Goal: Task Accomplishment & Management: Use online tool/utility

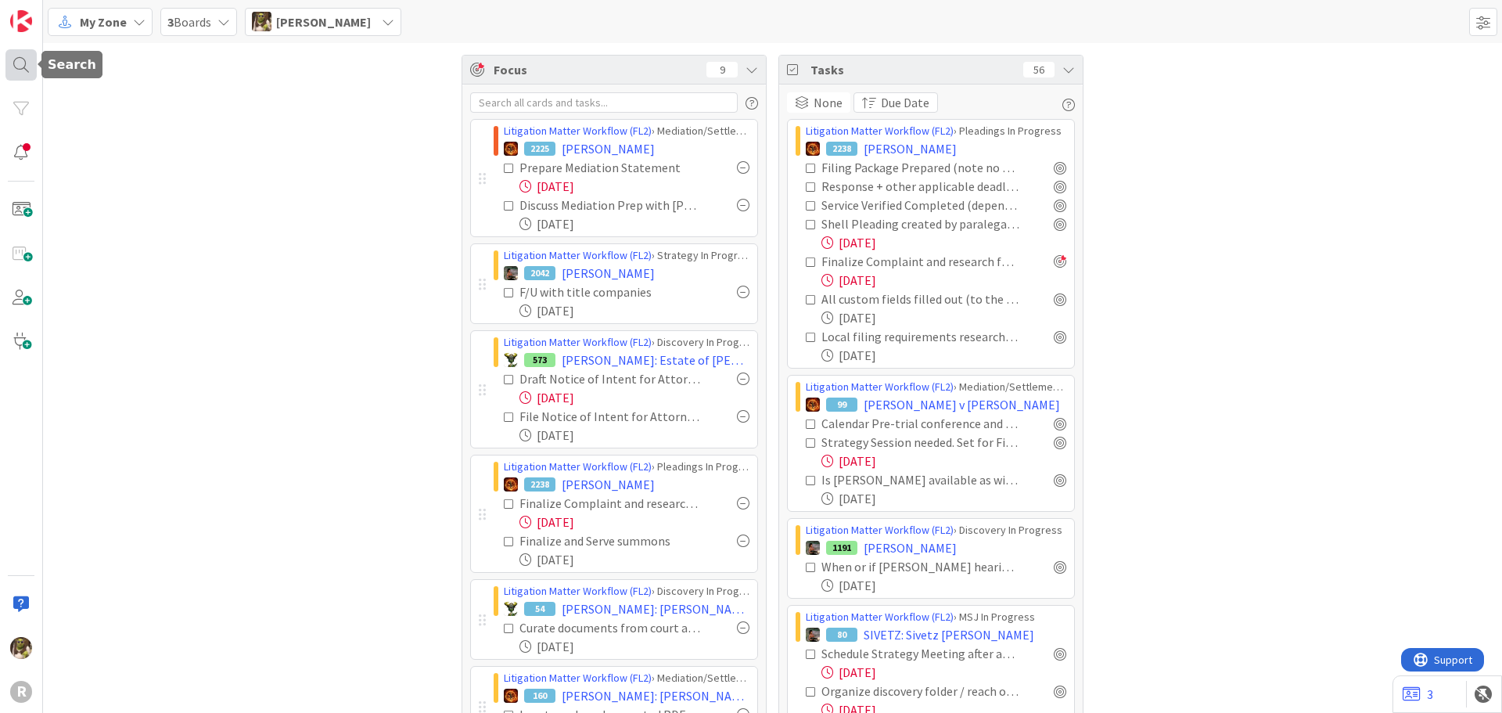
click at [25, 66] on div at bounding box center [20, 64] width 31 height 31
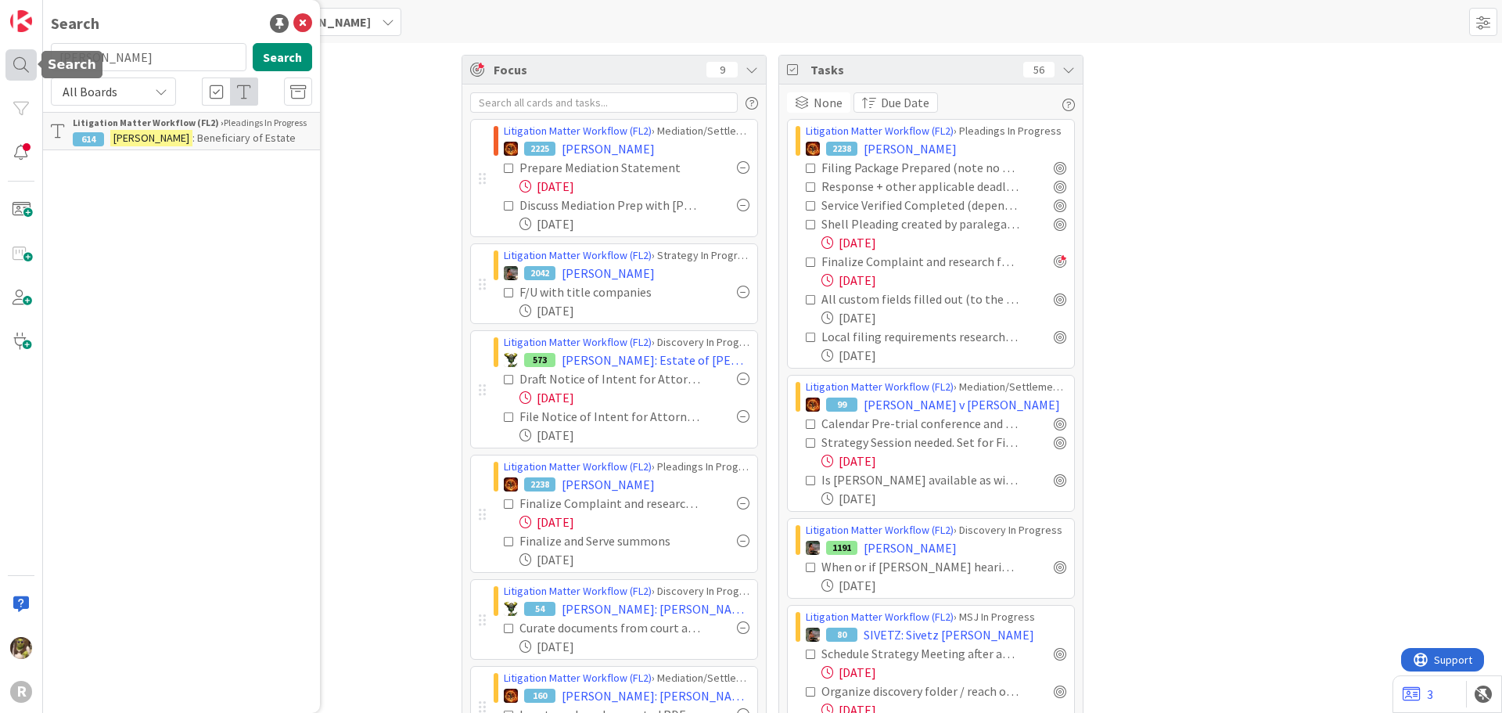
drag, startPoint x: 131, startPoint y: 59, endPoint x: 14, endPoint y: 56, distance: 116.6
click at [14, 56] on div "R Search [PERSON_NAME] Search All Boards Litigation Matter Workflow (FL2) › Ple…" at bounding box center [21, 356] width 43 height 713
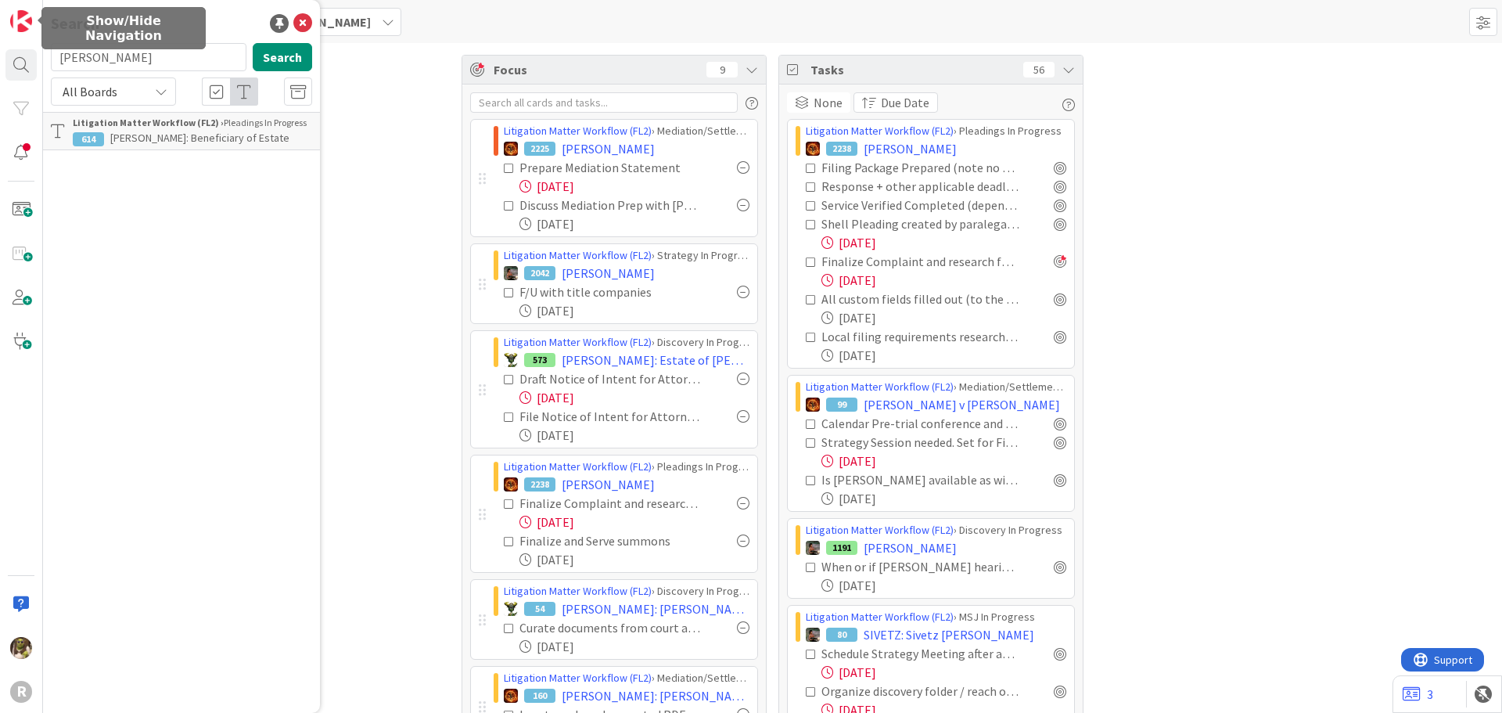
type input "[PERSON_NAME]"
click at [181, 125] on b "Litigation Matter Workflow (FL2) ›" at bounding box center [148, 123] width 151 height 12
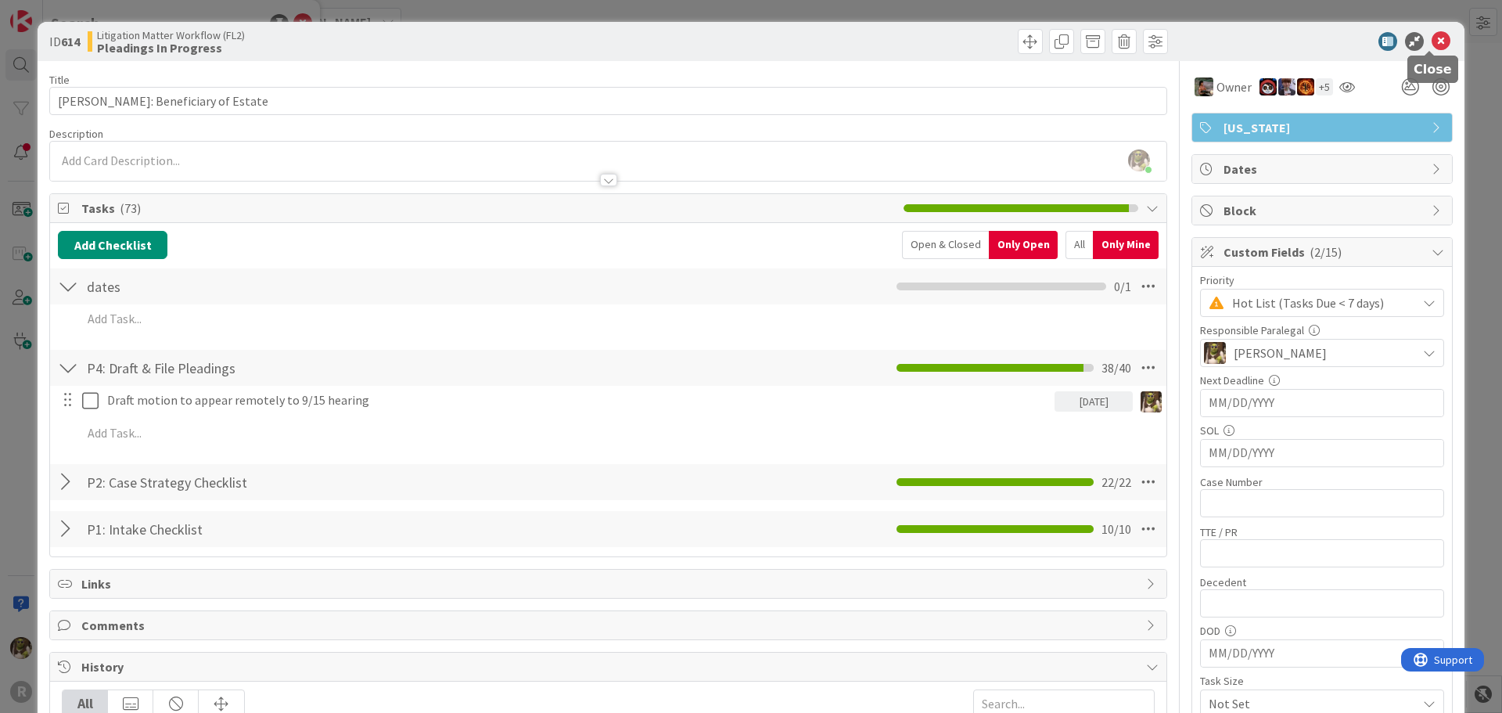
click at [1431, 43] on icon at bounding box center [1440, 41] width 19 height 19
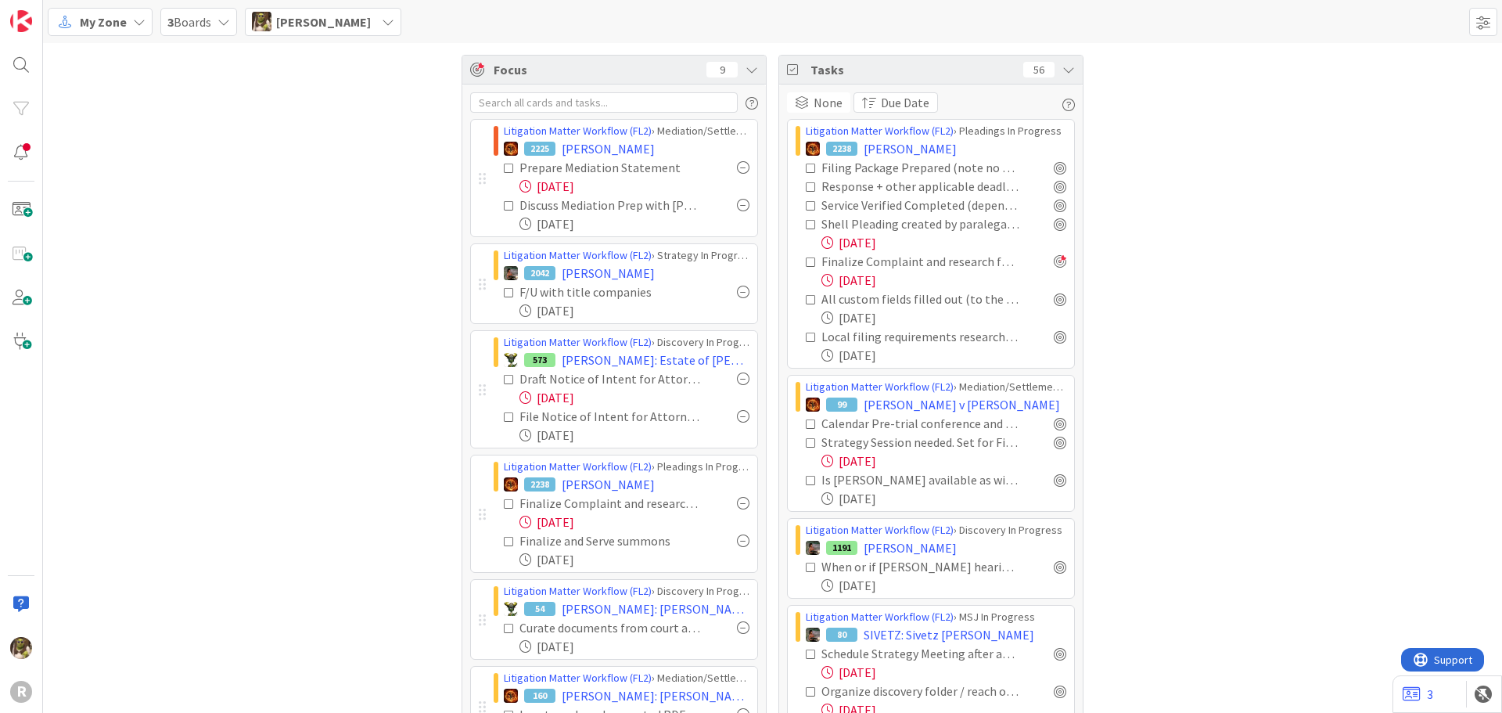
click at [131, 28] on div "My Zone" at bounding box center [100, 22] width 105 height 28
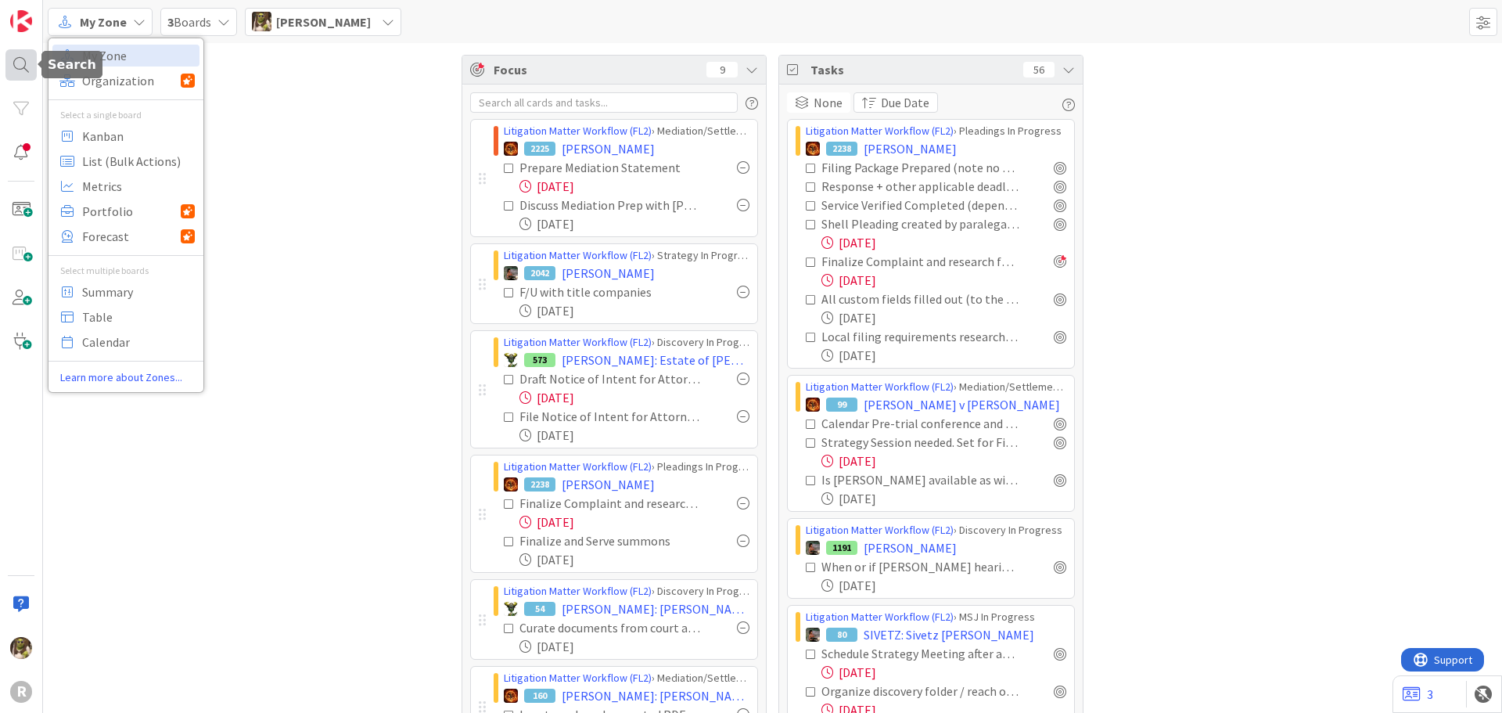
click at [23, 55] on div at bounding box center [20, 64] width 31 height 31
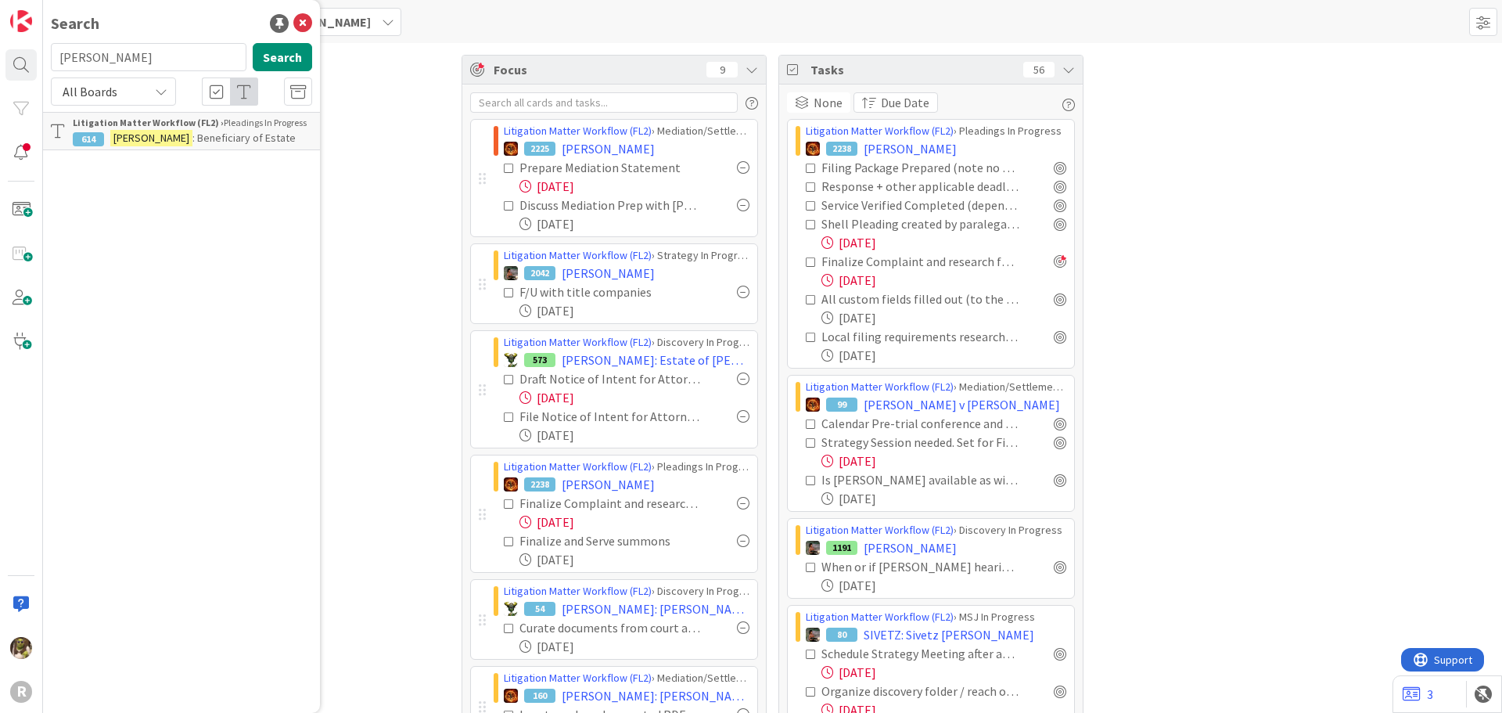
drag, startPoint x: 131, startPoint y: 59, endPoint x: -41, endPoint y: 66, distance: 171.5
click at [0, 66] on html "R Search laughery Search All Boards Litigation Matter Workflow (FL2) › Pleading…" at bounding box center [751, 356] width 1502 height 713
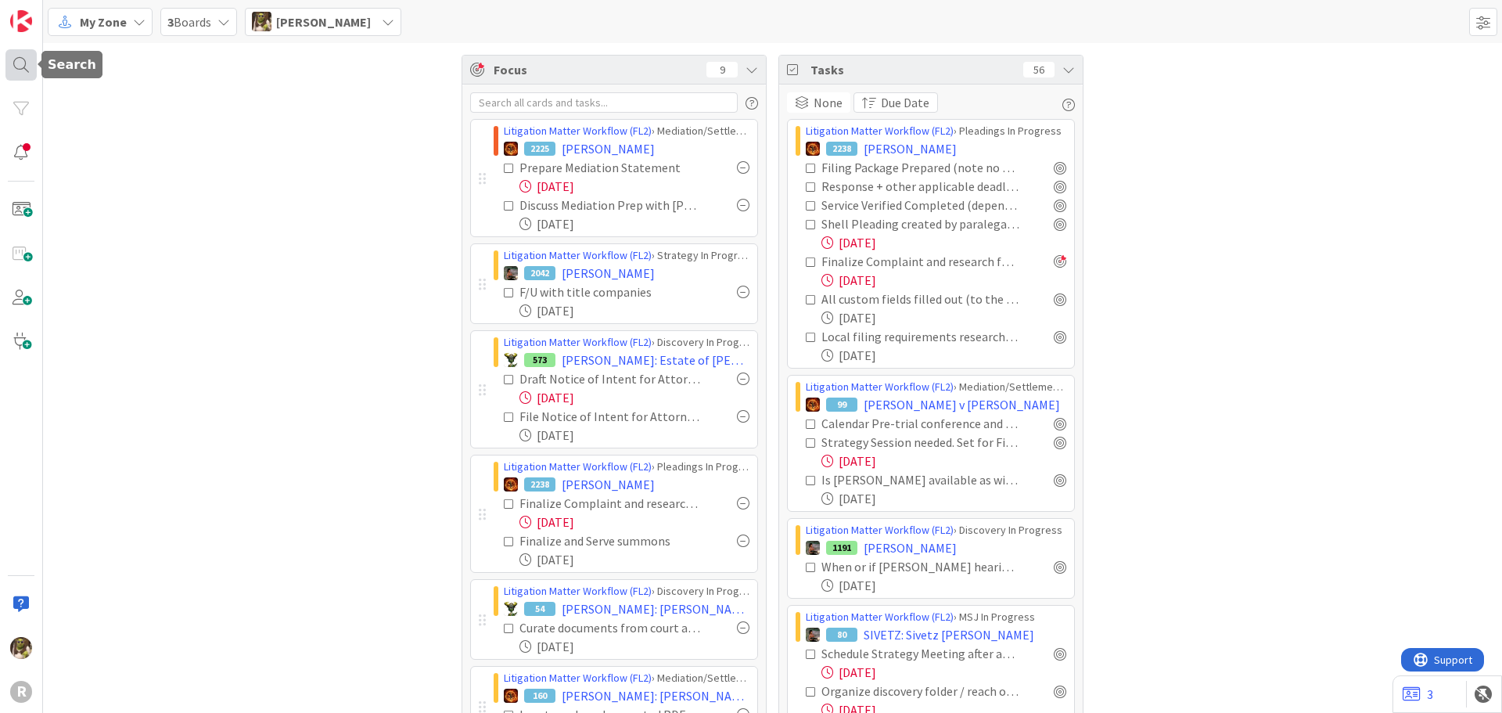
click at [21, 57] on div at bounding box center [20, 64] width 31 height 31
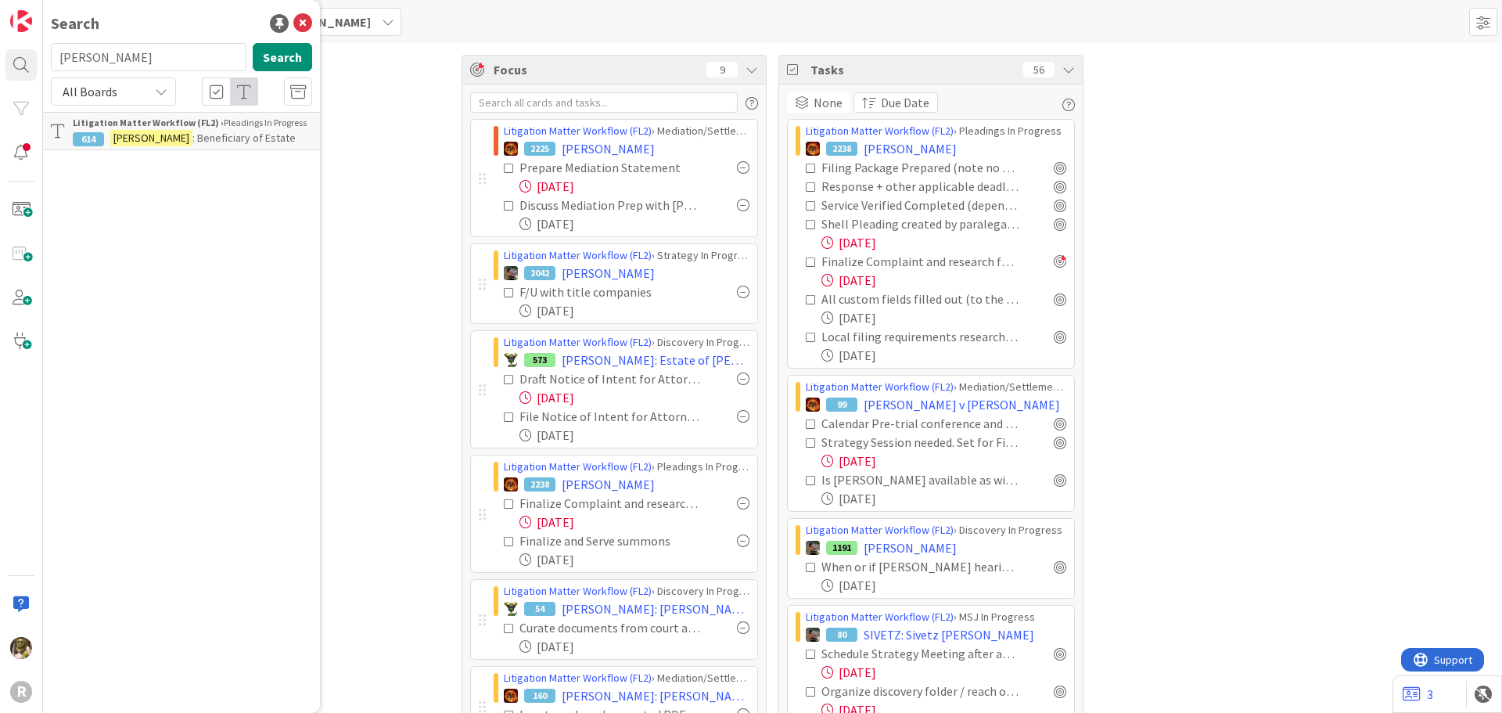
drag, startPoint x: 119, startPoint y: 56, endPoint x: 58, endPoint y: 52, distance: 61.1
click at [58, 52] on input "laughery" at bounding box center [149, 57] width 196 height 28
type input "barnts"
click at [131, 118] on b "Litigation Matter Workflow (FL2) ›" at bounding box center [148, 123] width 151 height 12
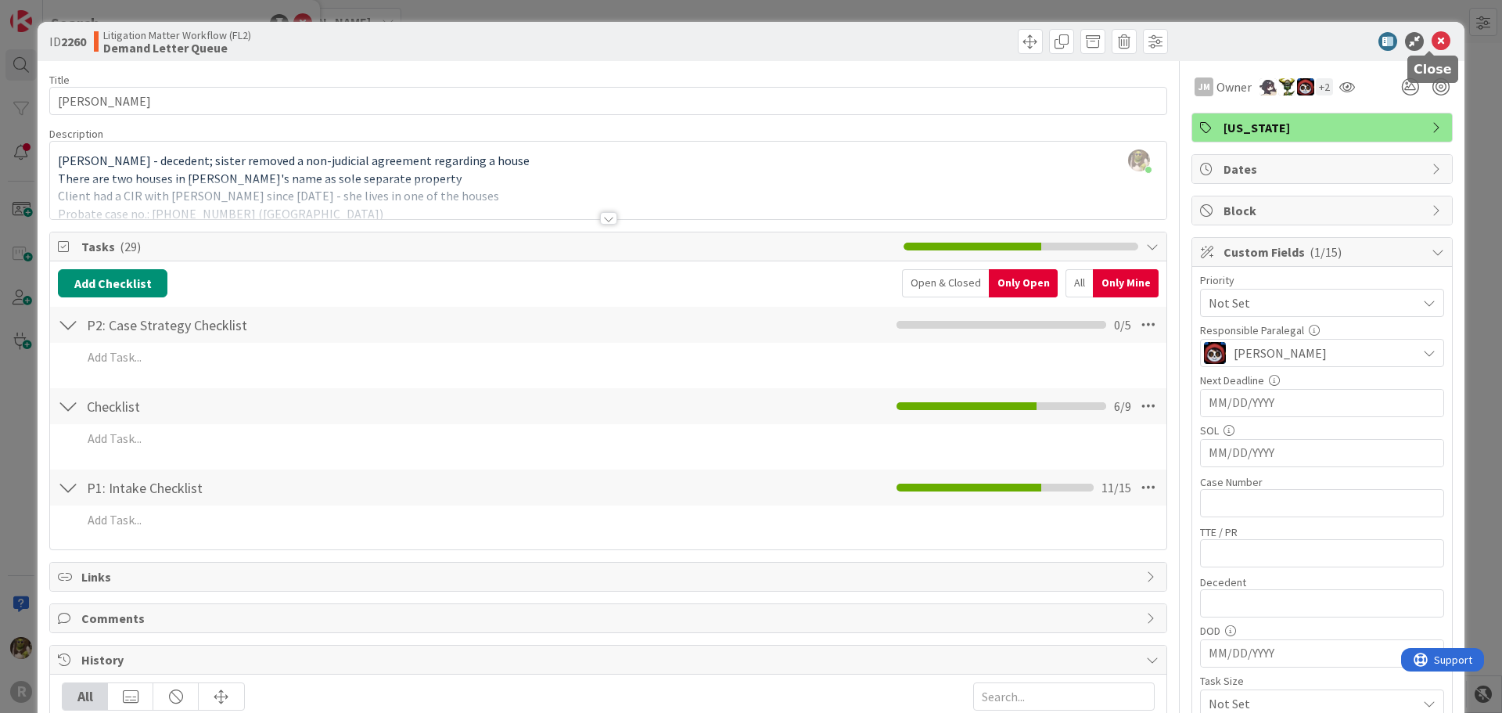
click at [1431, 41] on icon at bounding box center [1440, 41] width 19 height 19
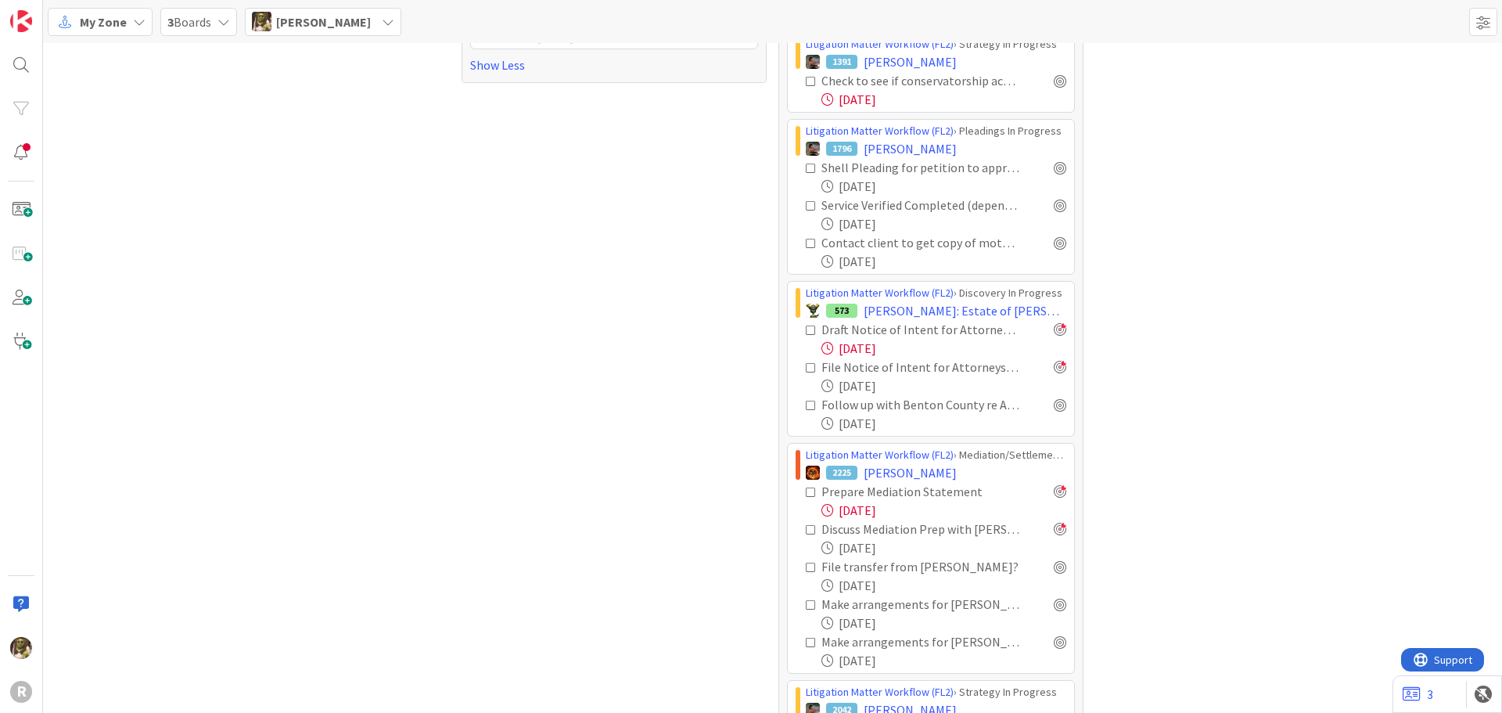
scroll to position [704, 0]
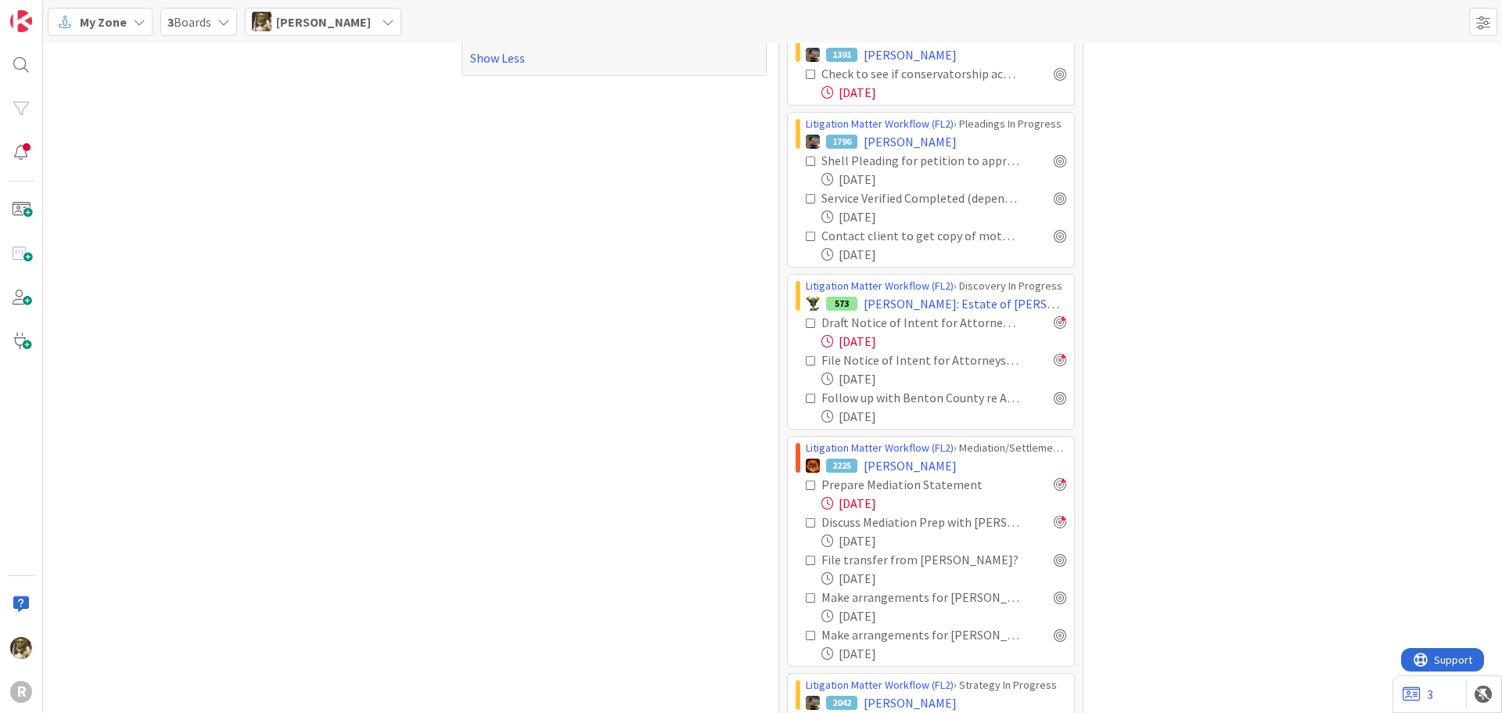
click at [1045, 557] on div "File transfer from [PERSON_NAME]?" at bounding box center [936, 559] width 260 height 19
click at [1054, 557] on div at bounding box center [1060, 559] width 13 height 13
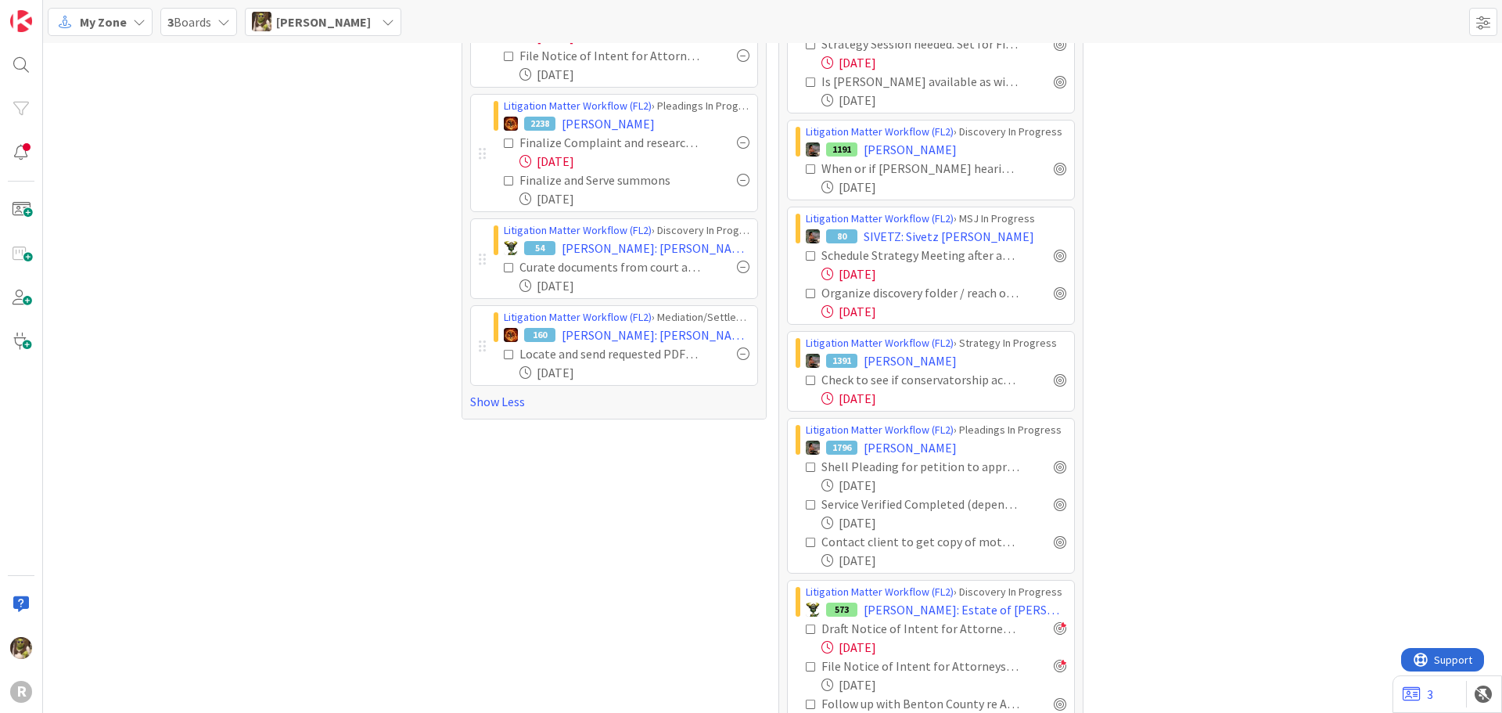
scroll to position [361, 0]
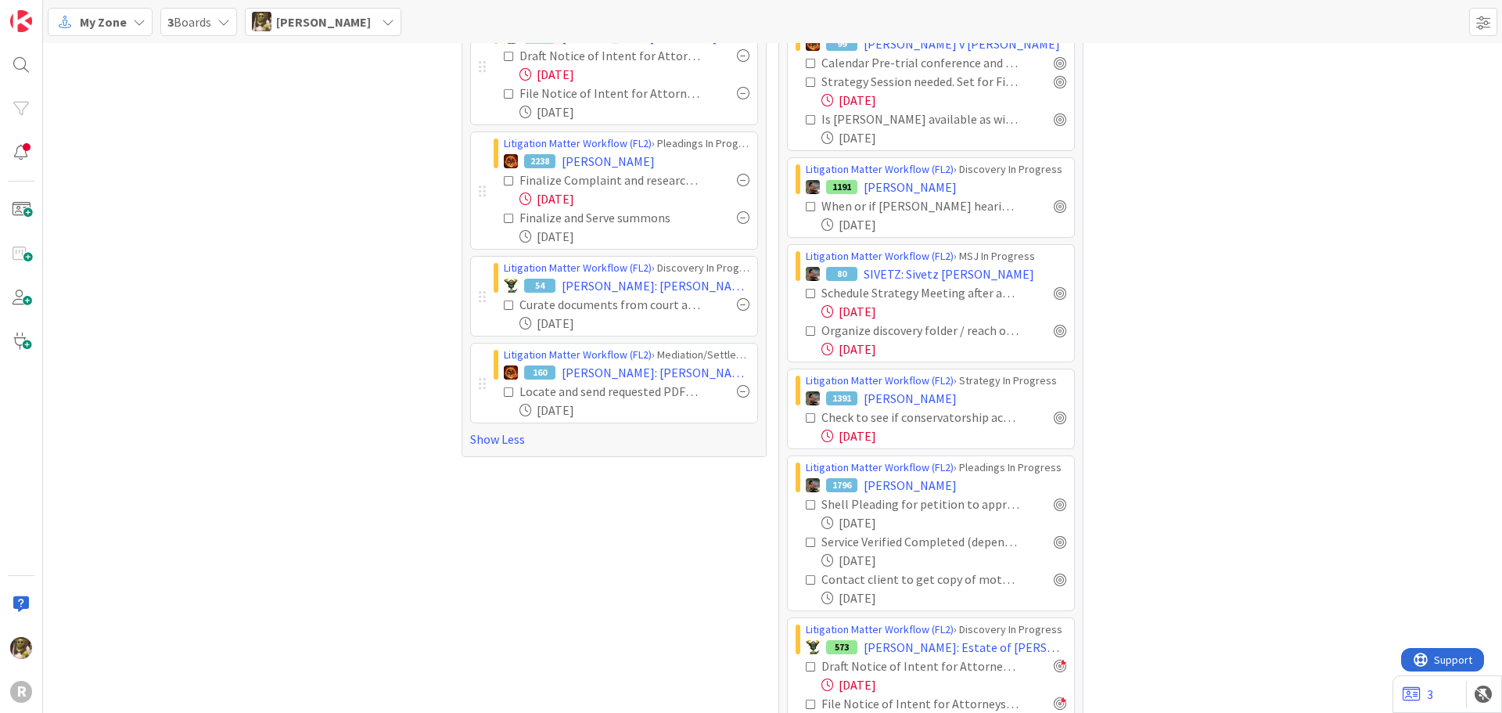
click at [806, 291] on icon at bounding box center [811, 293] width 11 height 11
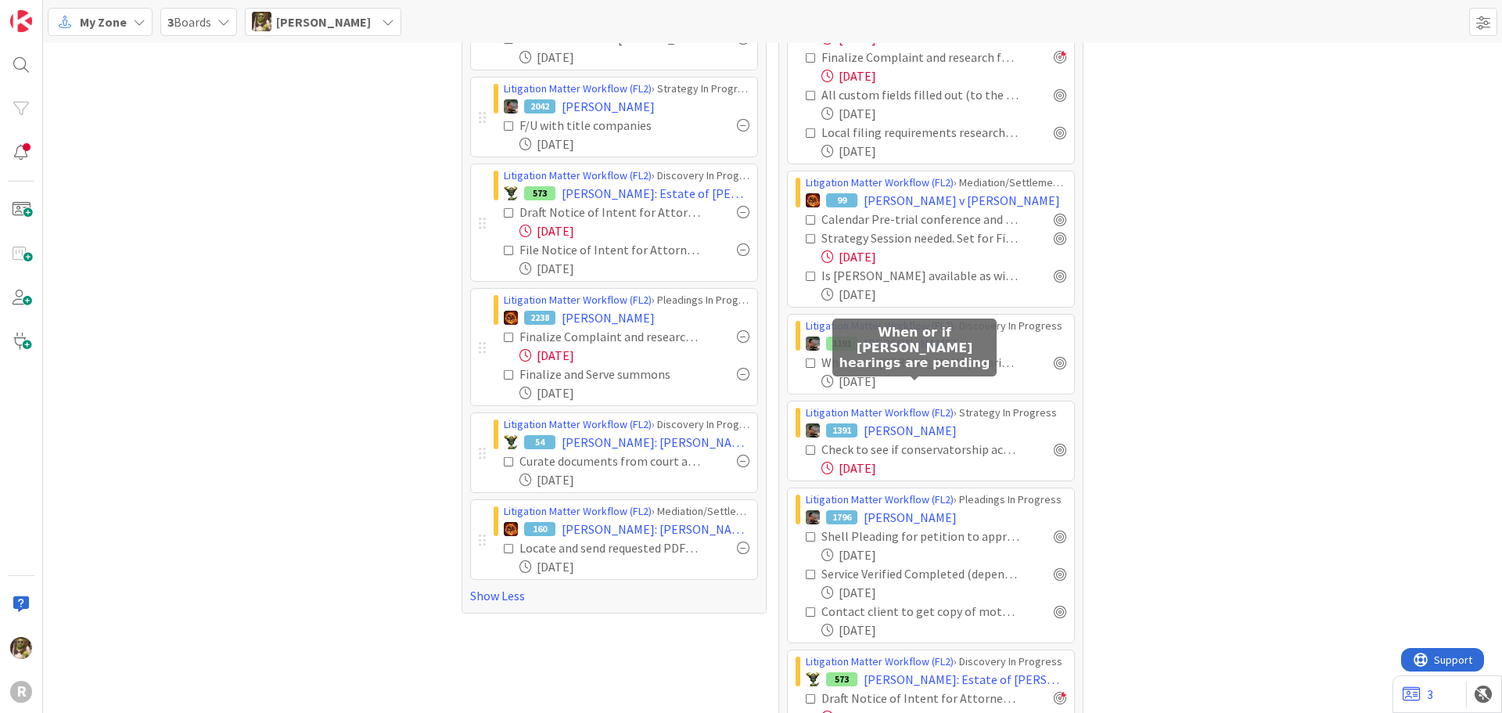
scroll to position [126, 0]
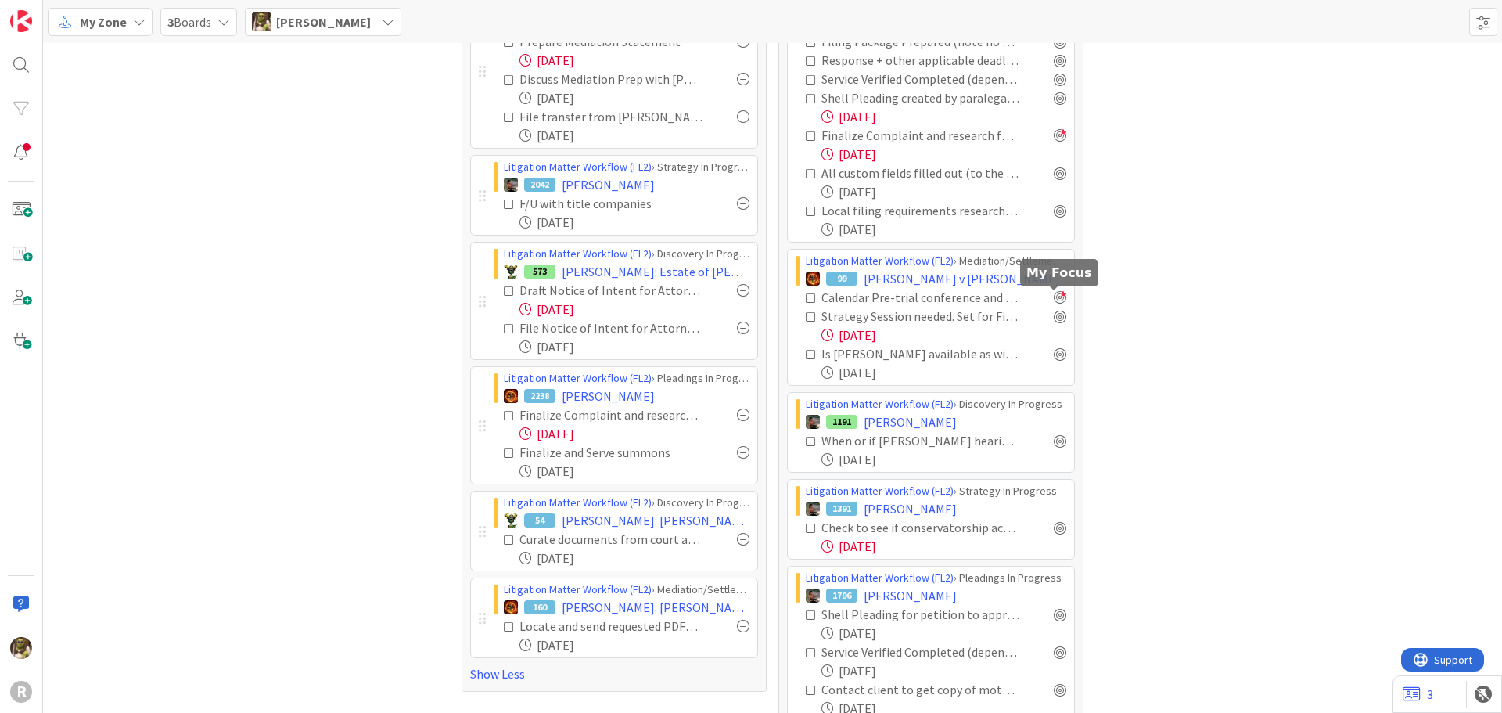
click at [1054, 296] on div at bounding box center [1060, 297] width 13 height 13
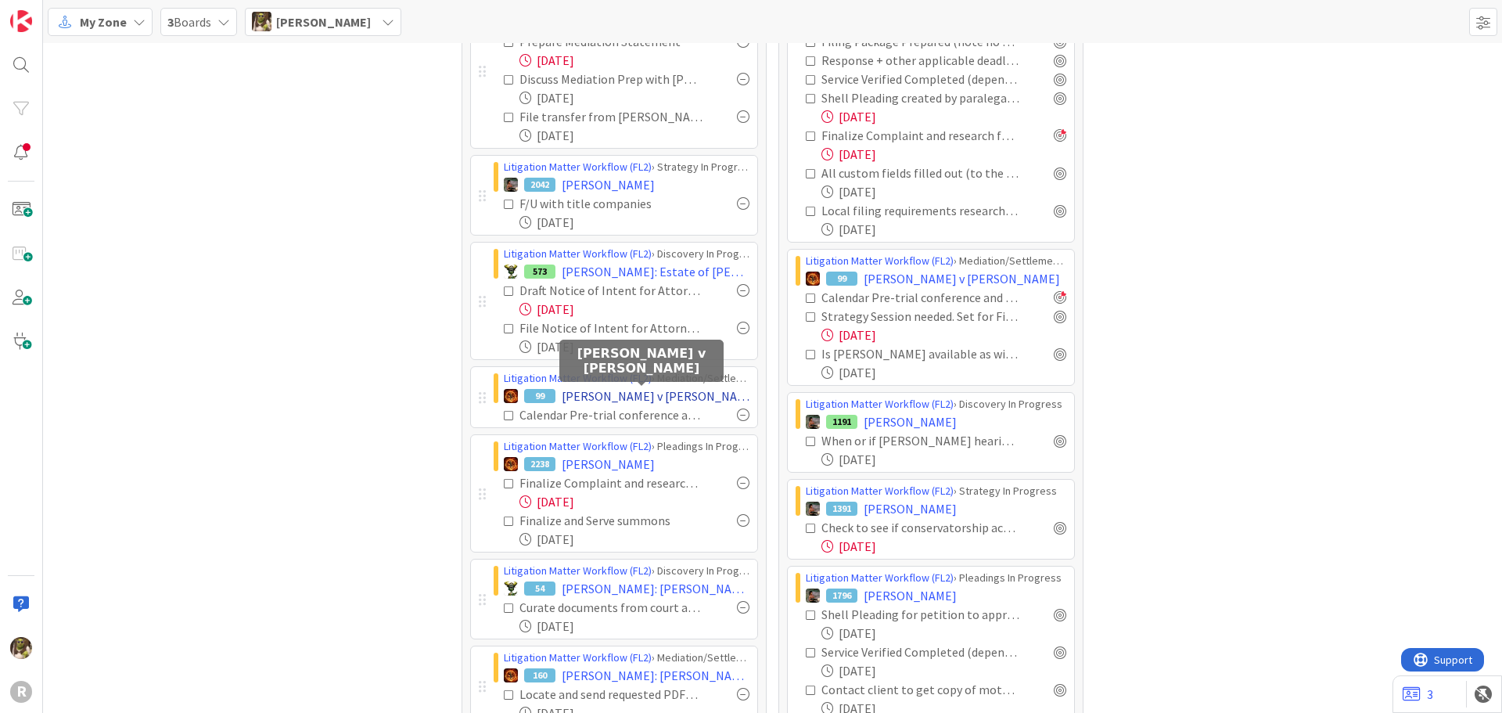
click at [684, 396] on span "[PERSON_NAME] v [PERSON_NAME]" at bounding box center [656, 395] width 188 height 19
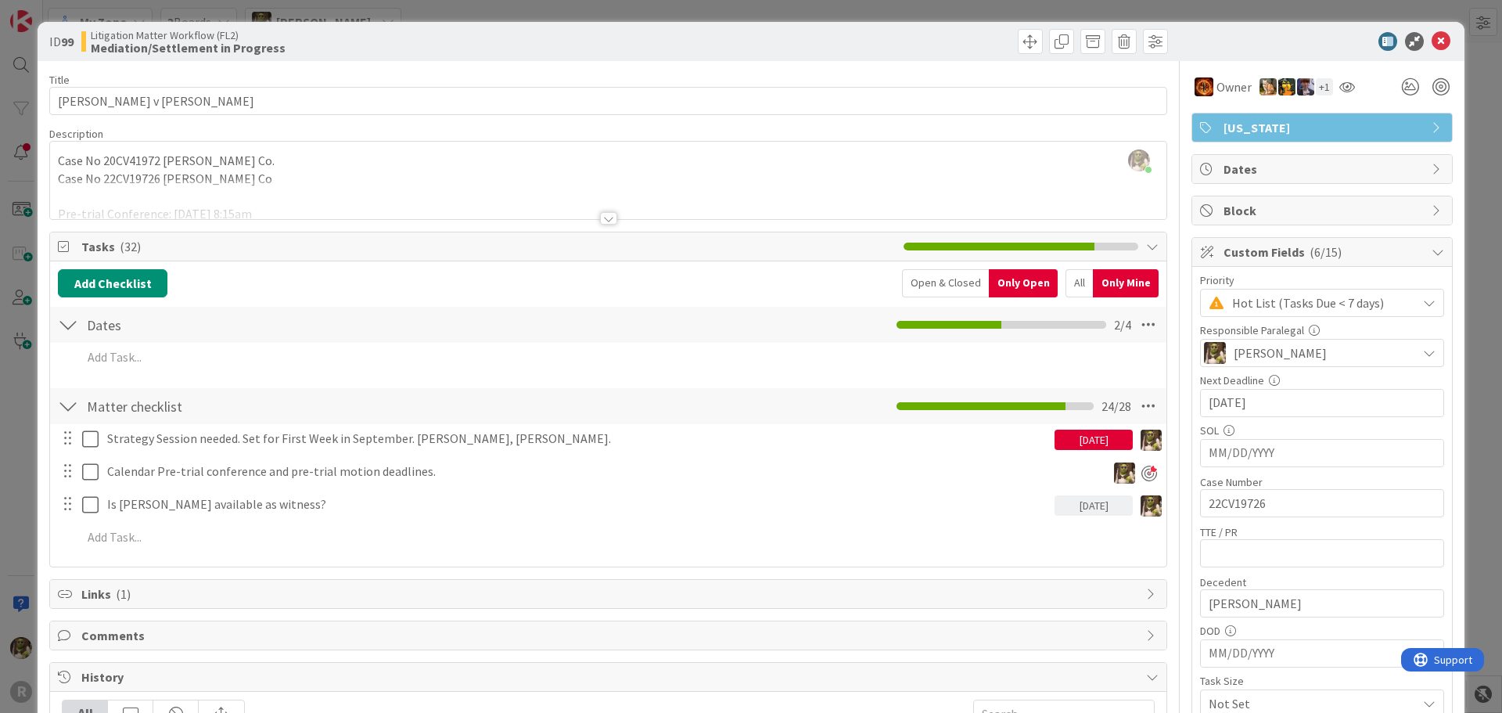
click at [603, 215] on div at bounding box center [608, 218] width 17 height 13
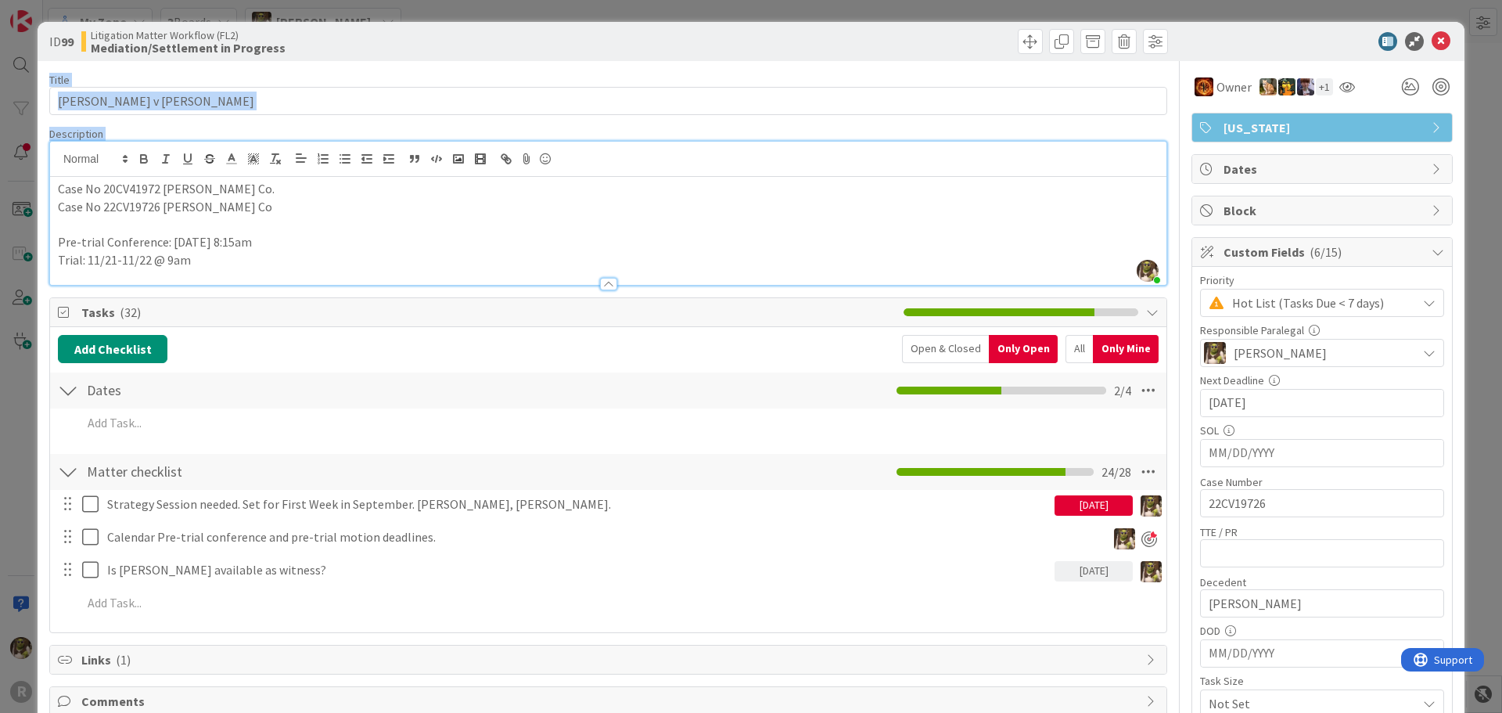
drag, startPoint x: 367, startPoint y: 48, endPoint x: 391, endPoint y: 250, distance: 203.2
click at [1433, 41] on icon at bounding box center [1440, 41] width 19 height 19
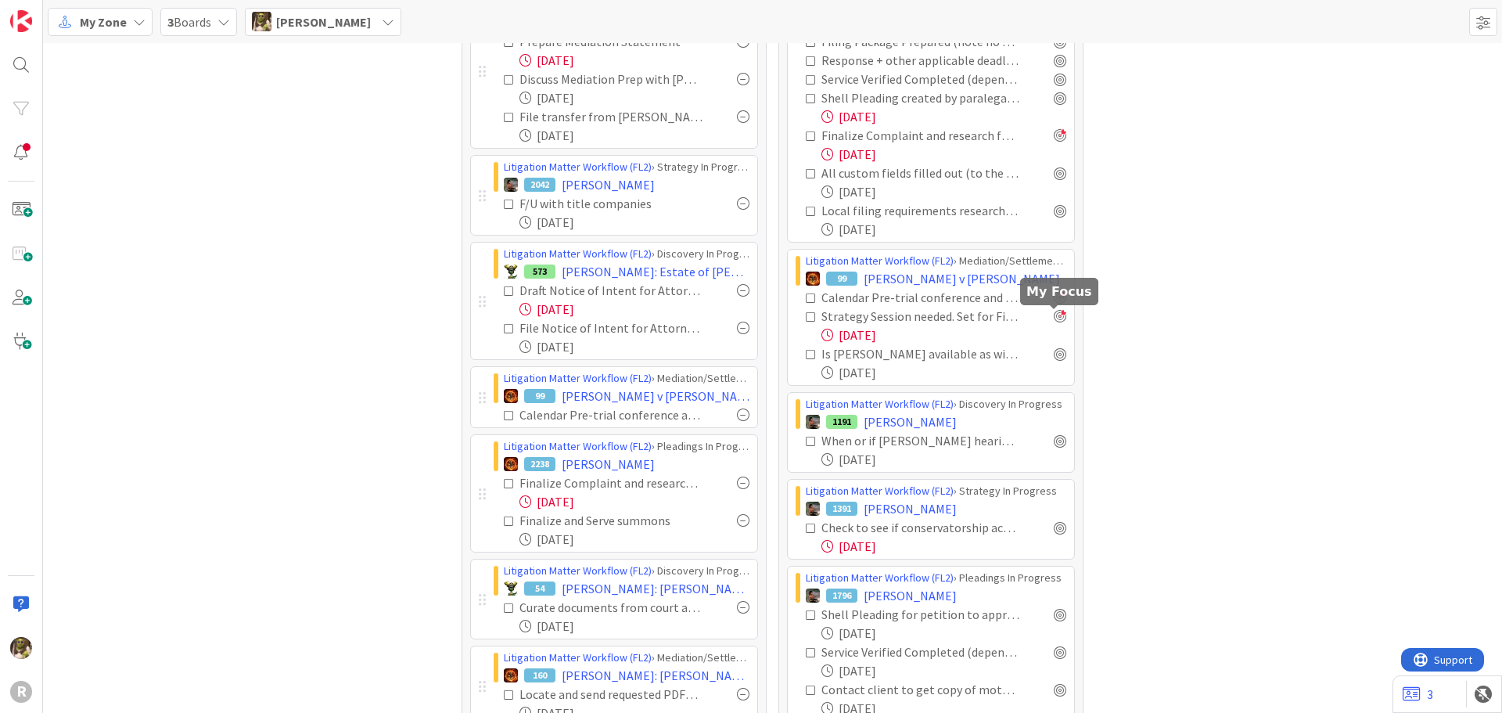
click at [1054, 312] on div at bounding box center [1060, 316] width 13 height 13
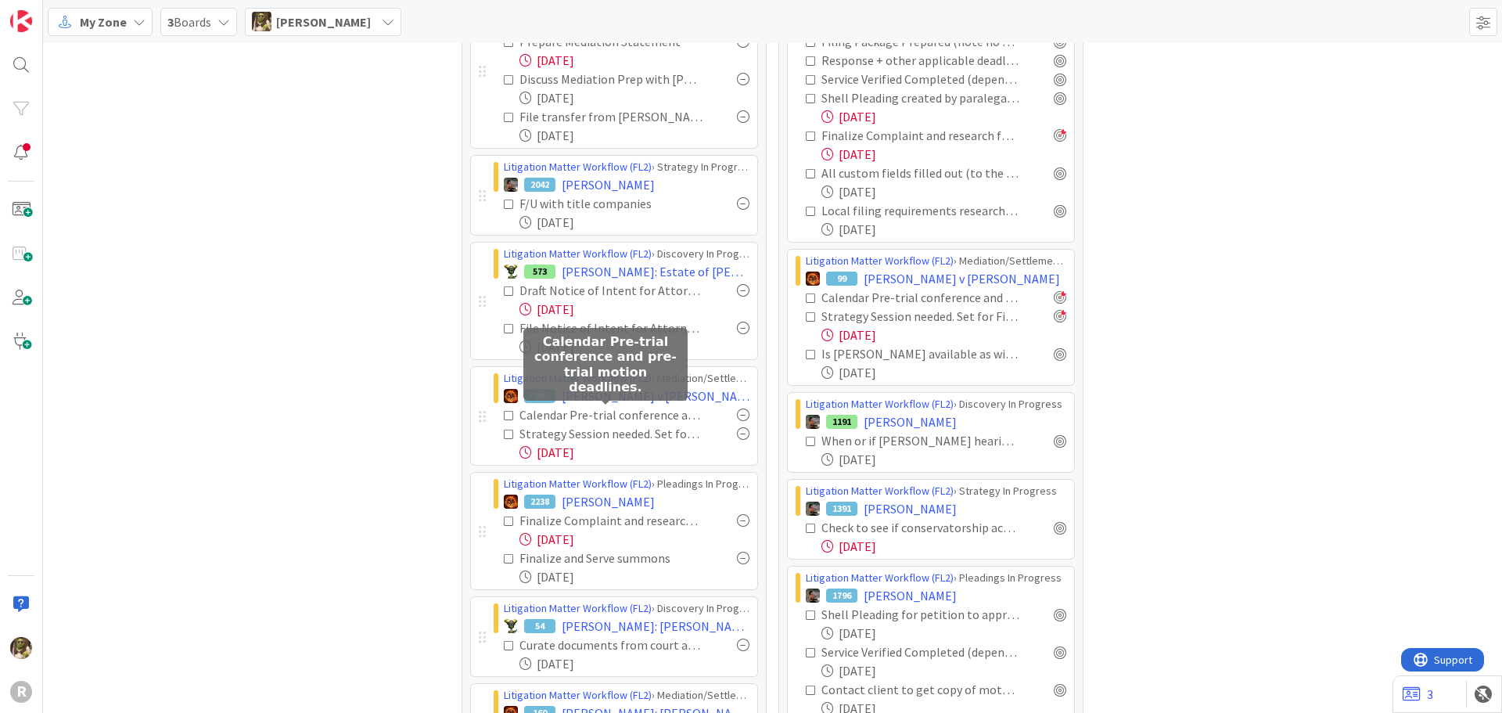
click at [595, 418] on div "Calendar Pre-trial conference and pre-trial motion deadlines." at bounding box center [610, 414] width 183 height 19
click at [677, 413] on div "Calendar Pre-trial conference and pre-trial motion deadlines." at bounding box center [610, 414] width 183 height 19
click at [689, 390] on span "[PERSON_NAME] v [PERSON_NAME]" at bounding box center [656, 395] width 188 height 19
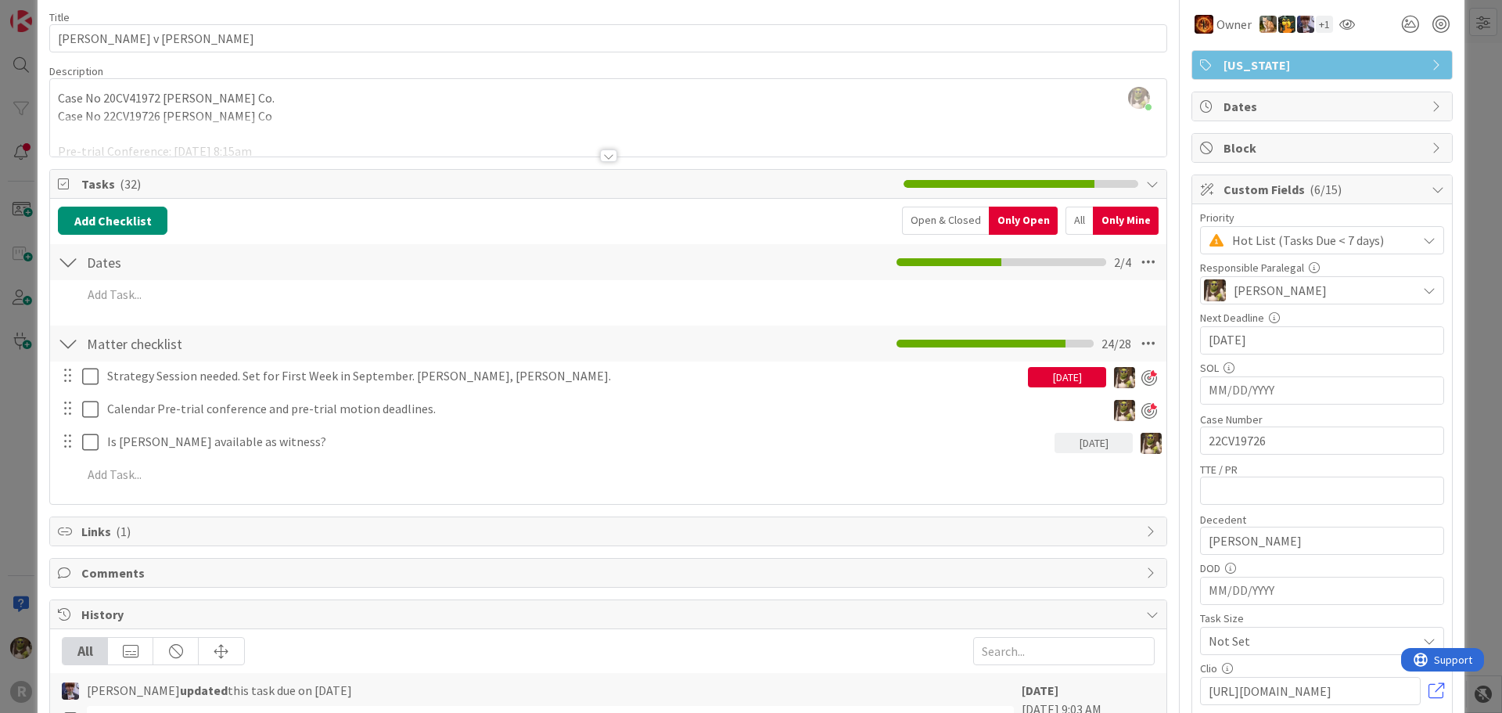
scroll to position [156, 0]
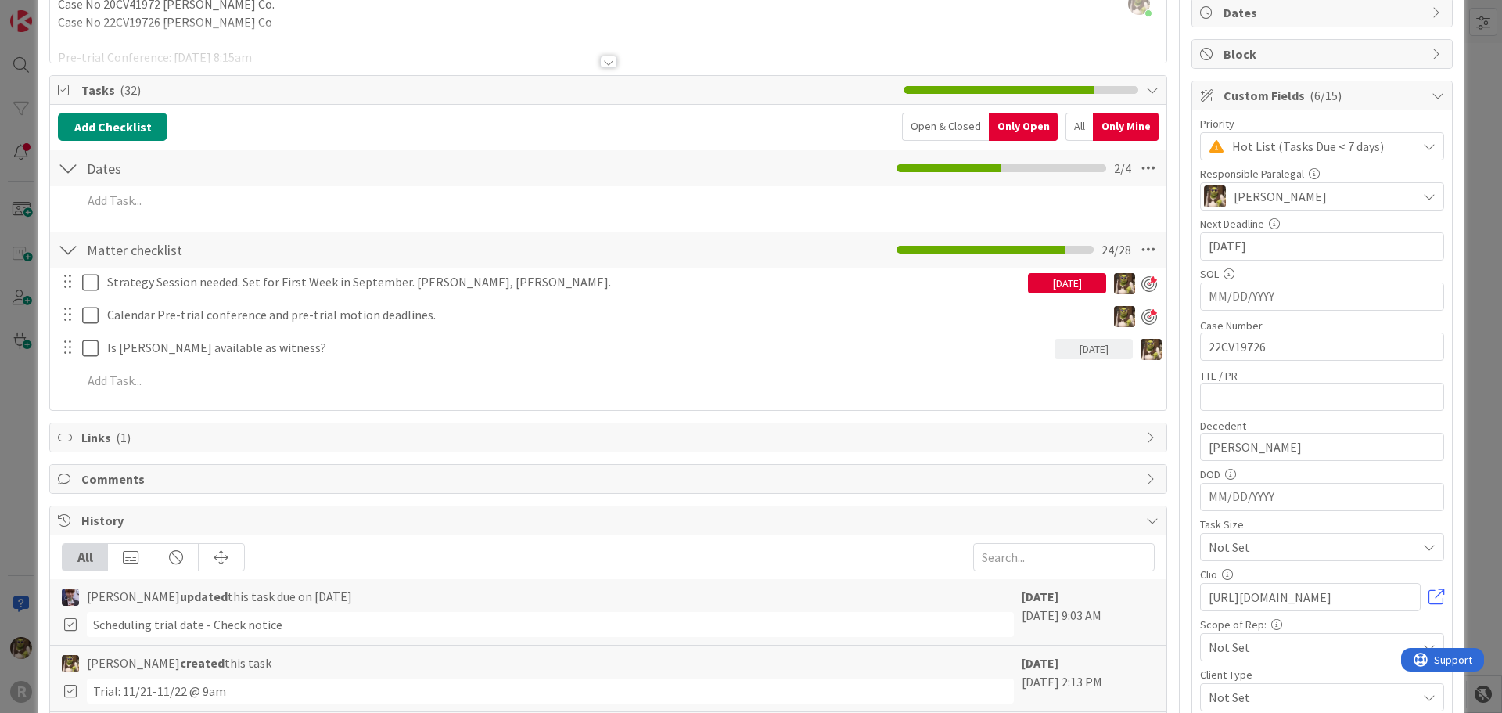
click at [607, 63] on div at bounding box center [608, 62] width 17 height 13
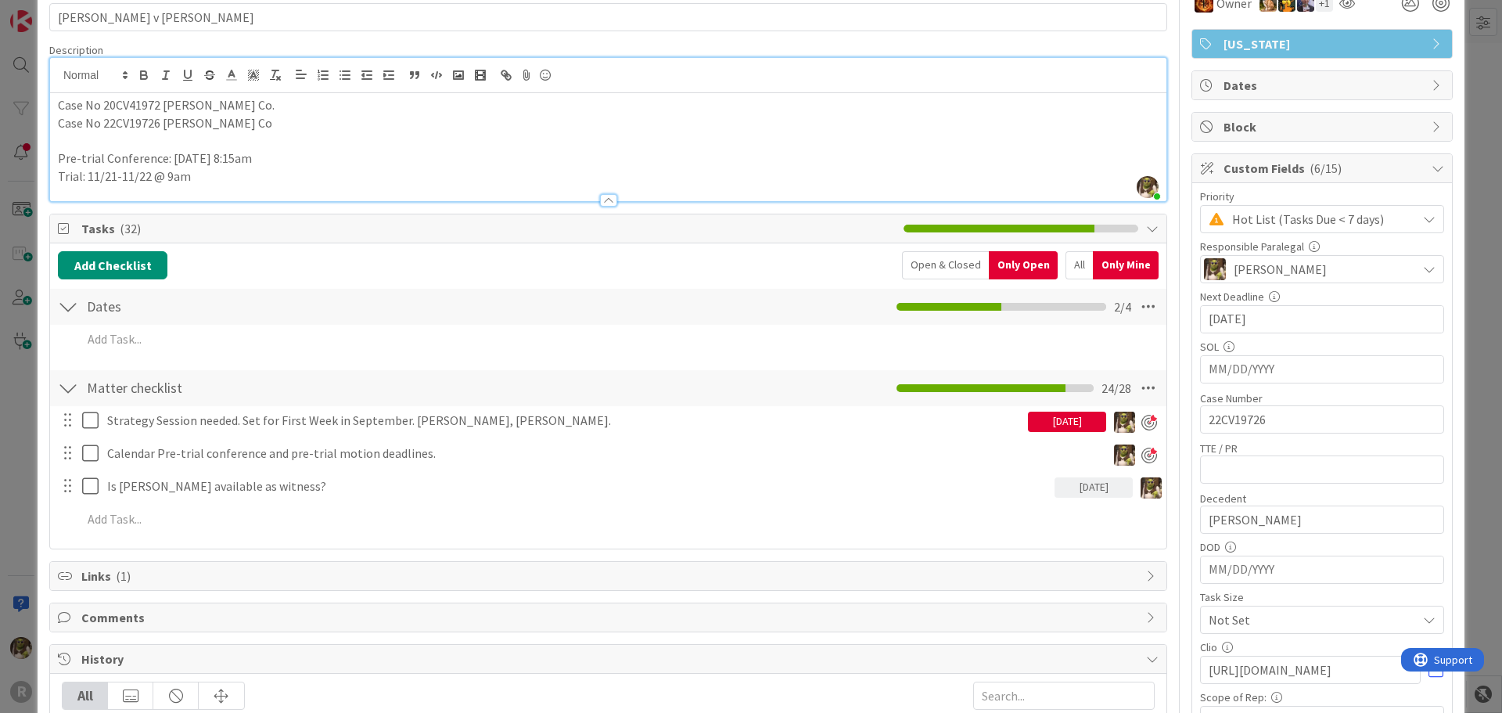
scroll to position [0, 0]
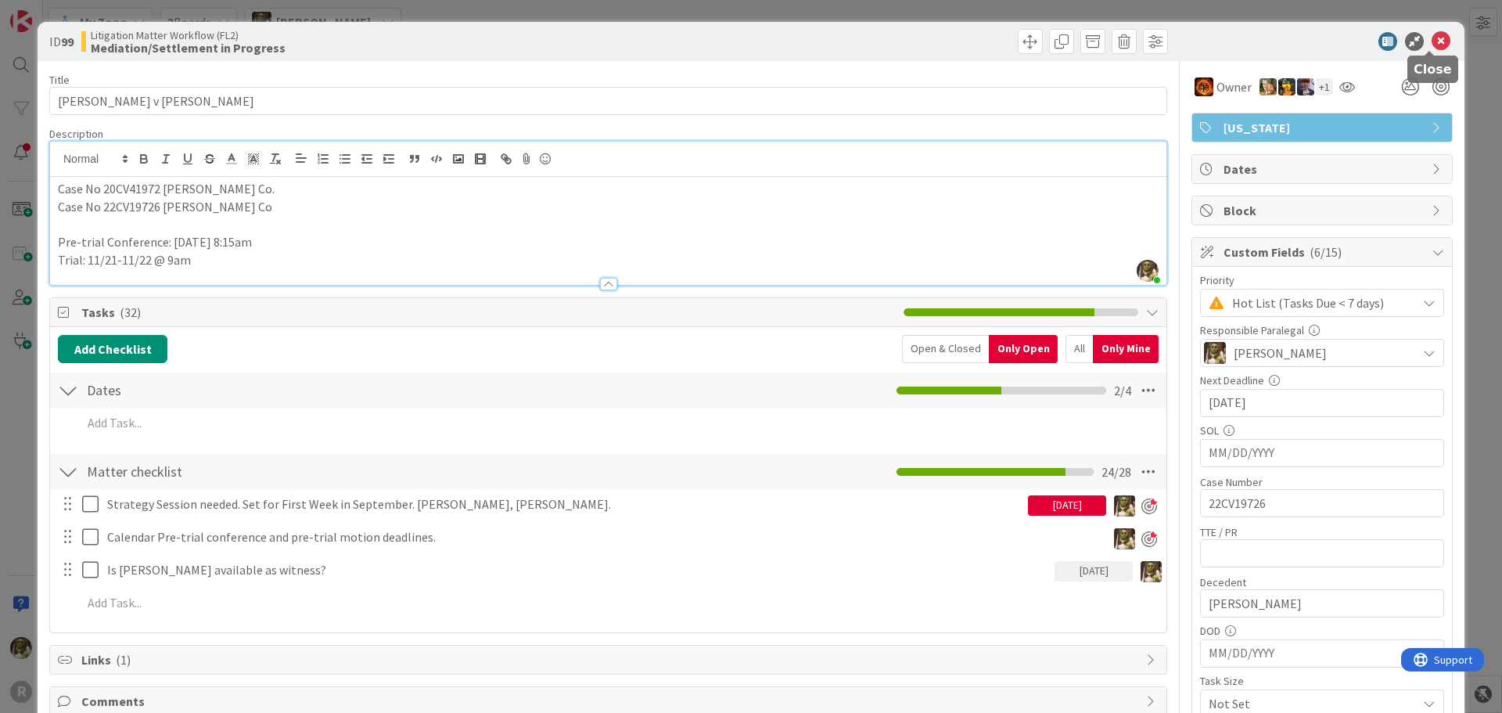
click at [1431, 44] on icon at bounding box center [1440, 41] width 19 height 19
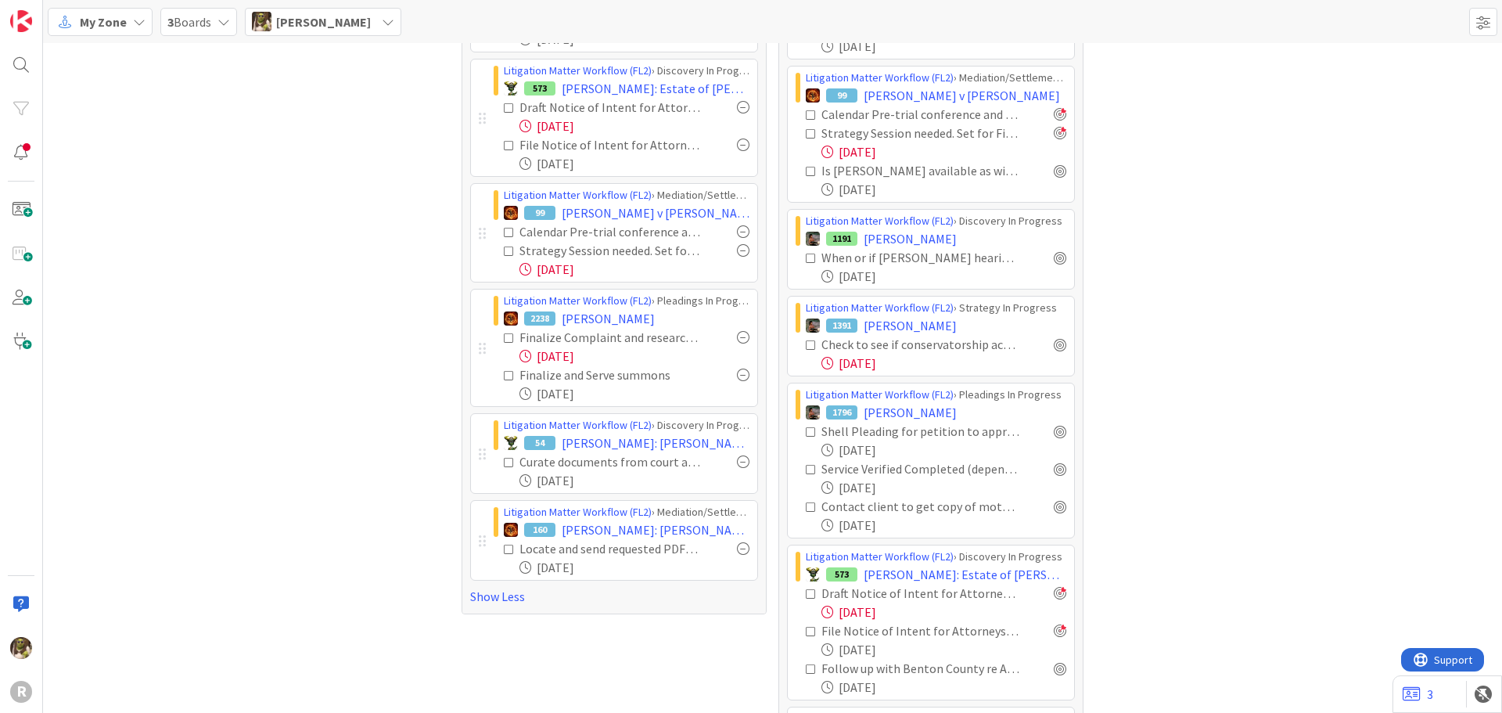
scroll to position [313, 0]
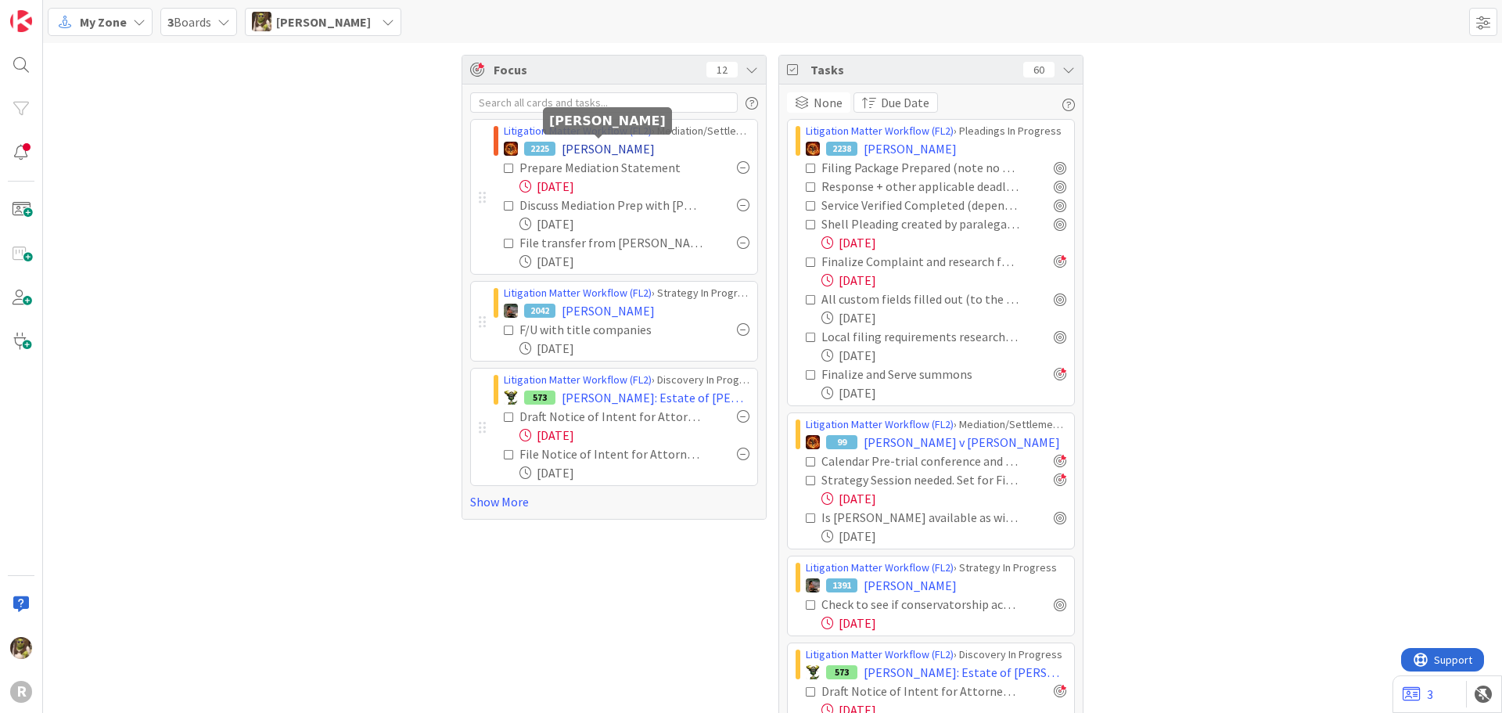
click at [572, 142] on span "[PERSON_NAME]" at bounding box center [608, 148] width 93 height 19
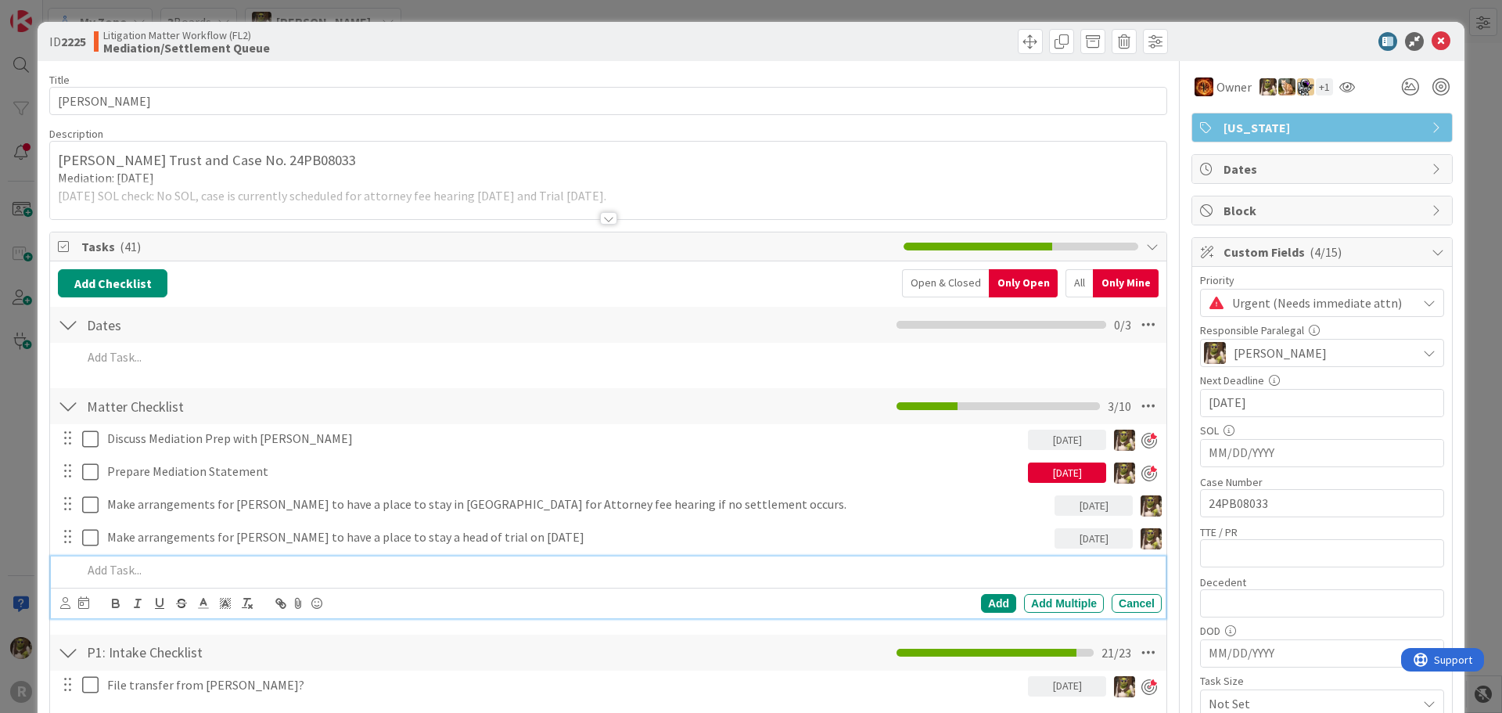
click at [205, 566] on p at bounding box center [618, 570] width 1073 height 18
click at [66, 600] on icon at bounding box center [65, 603] width 10 height 12
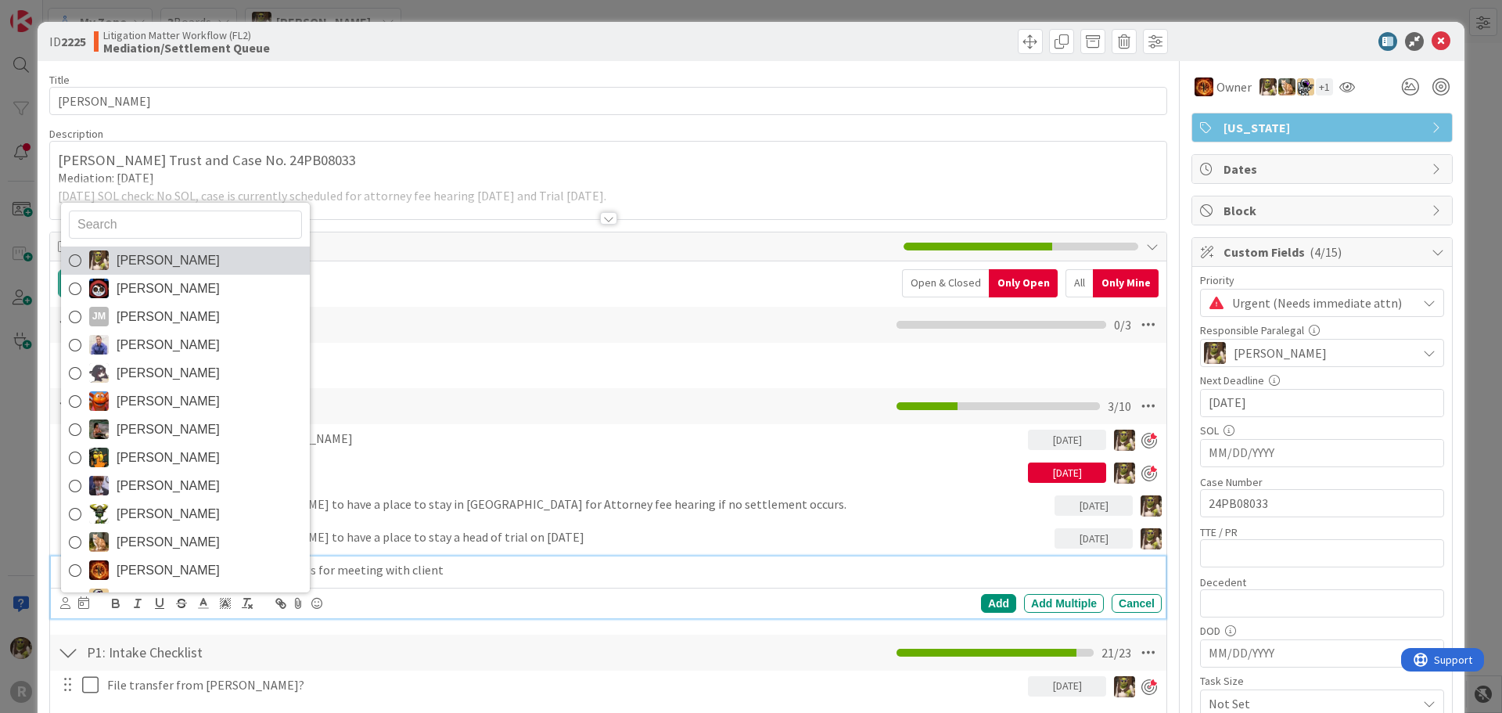
click at [163, 256] on span "[PERSON_NAME]" at bounding box center [168, 260] width 103 height 23
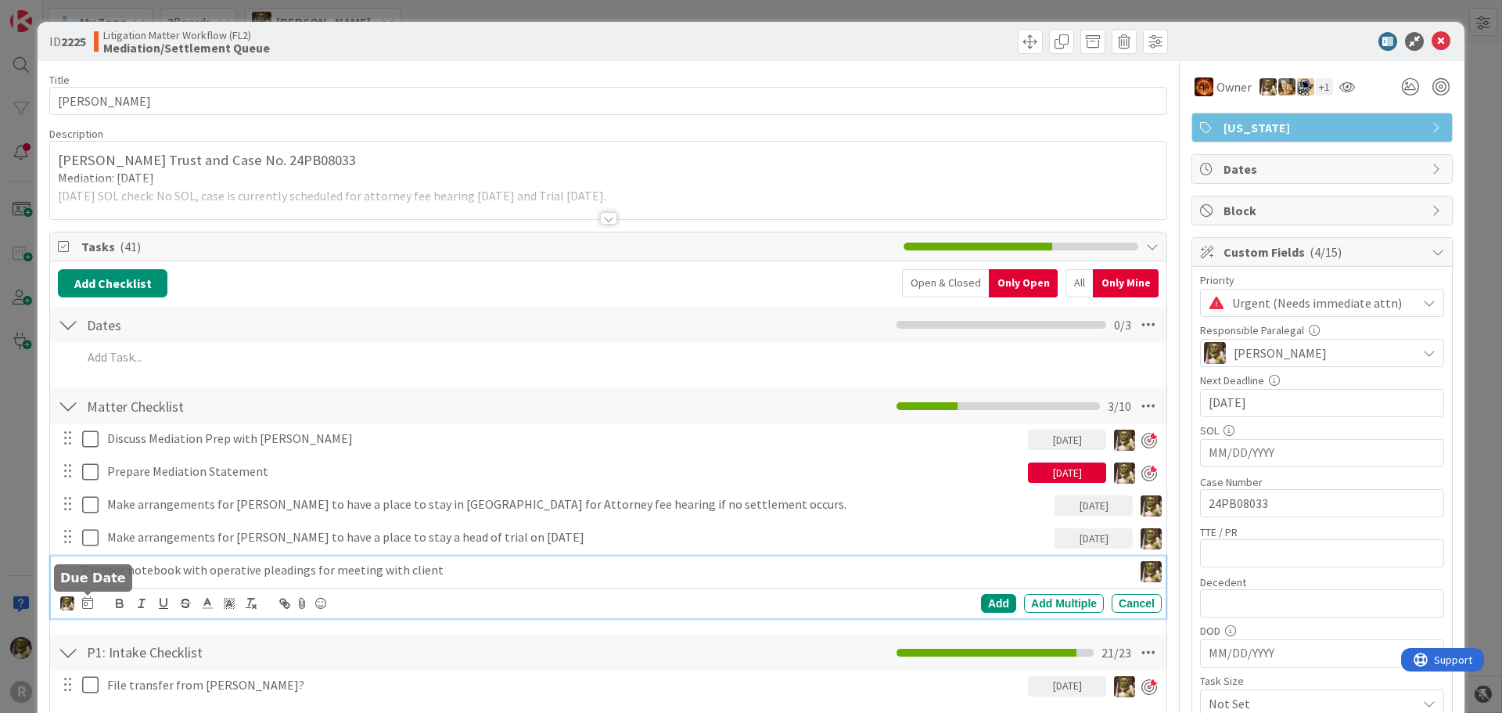
click at [87, 601] on icon at bounding box center [87, 602] width 11 height 13
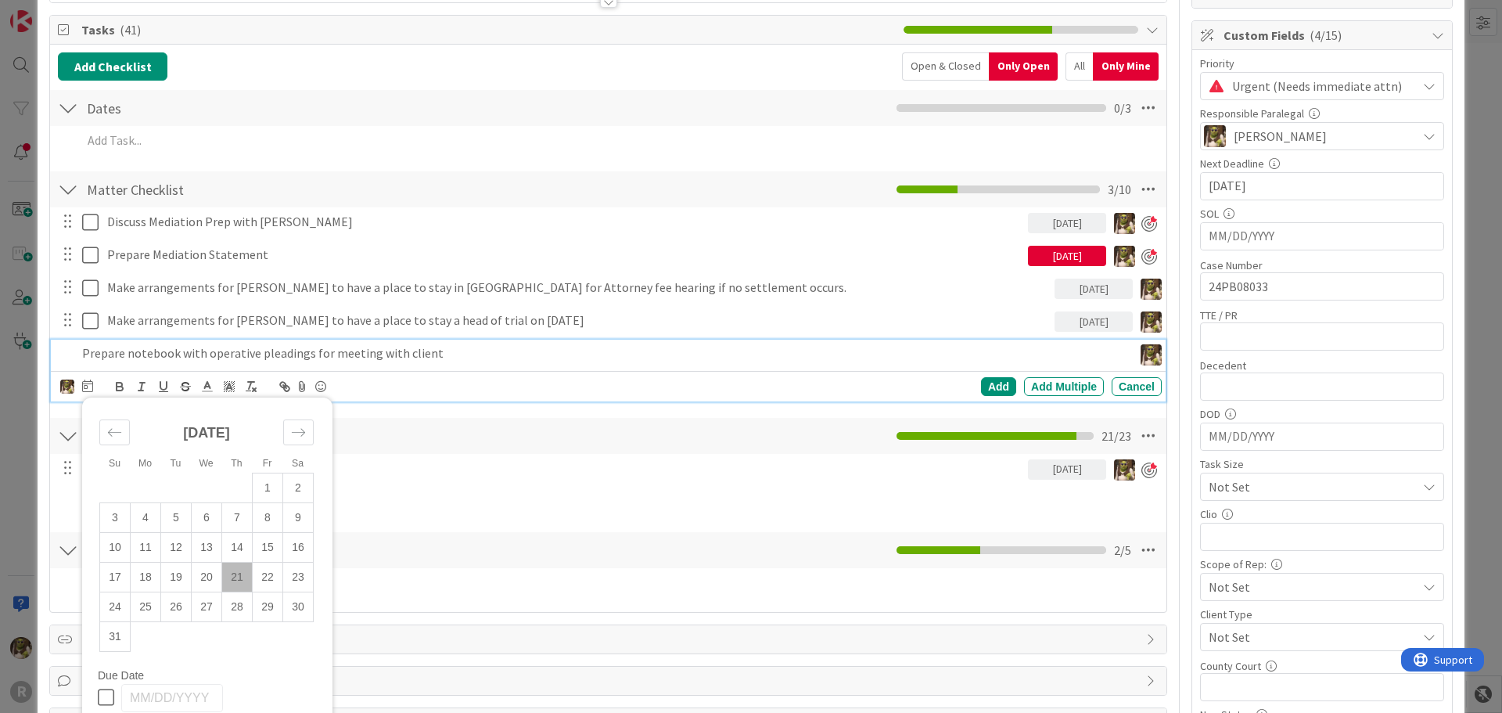
scroll to position [235, 0]
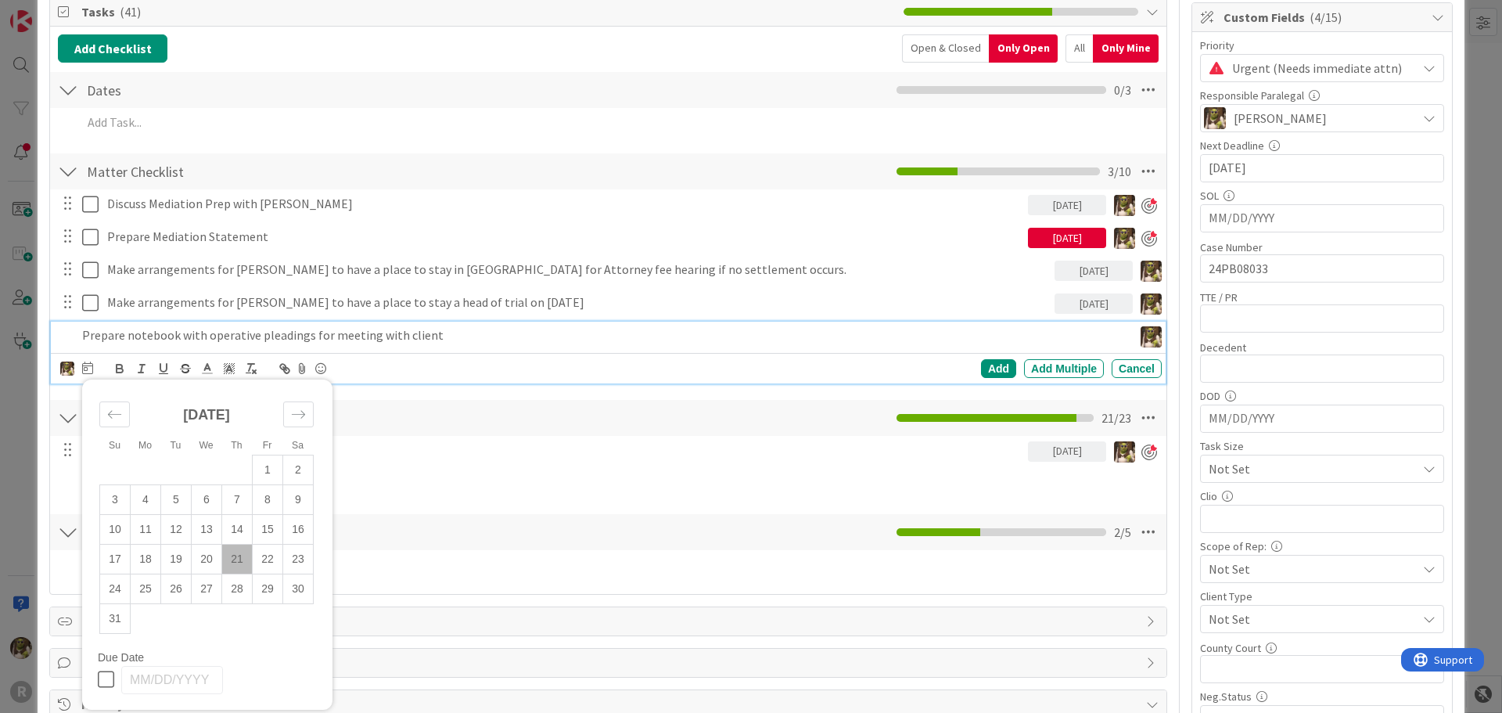
click at [242, 556] on td "21" at bounding box center [237, 559] width 31 height 30
click at [1002, 368] on div "Add" at bounding box center [998, 368] width 35 height 19
